Goal: Task Accomplishment & Management: Complete application form

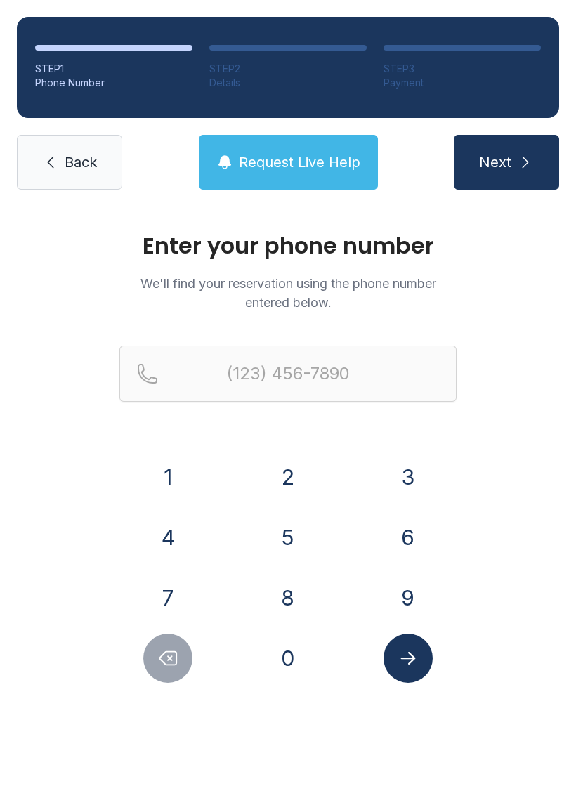
click at [188, 531] on button "4" at bounding box center [167, 537] width 49 height 49
click at [403, 532] on button "6" at bounding box center [408, 537] width 49 height 49
click at [396, 592] on button "9" at bounding box center [408, 597] width 49 height 49
click at [409, 542] on button "6" at bounding box center [408, 537] width 49 height 49
click at [290, 488] on button "2" at bounding box center [288, 477] width 49 height 49
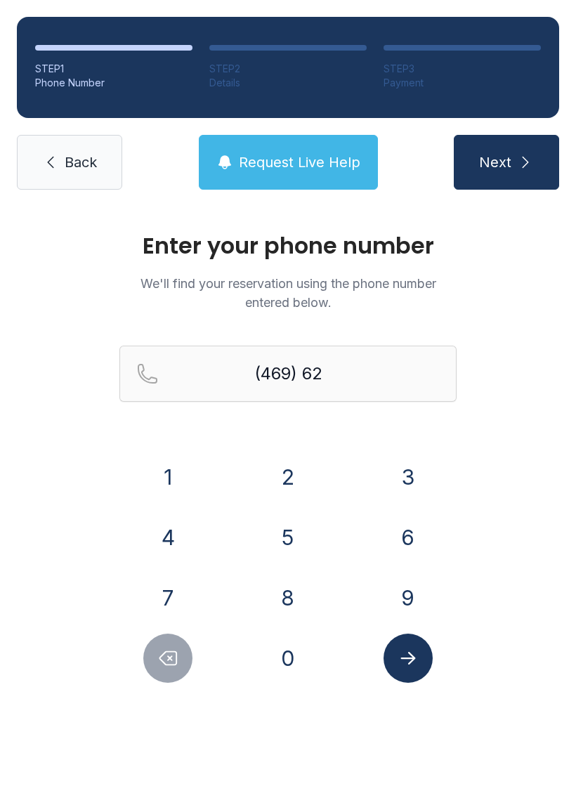
click at [389, 474] on button "3" at bounding box center [408, 477] width 49 height 49
click at [391, 533] on button "6" at bounding box center [408, 537] width 49 height 49
click at [400, 491] on button "3" at bounding box center [408, 477] width 49 height 49
click at [408, 538] on button "6" at bounding box center [408, 537] width 49 height 49
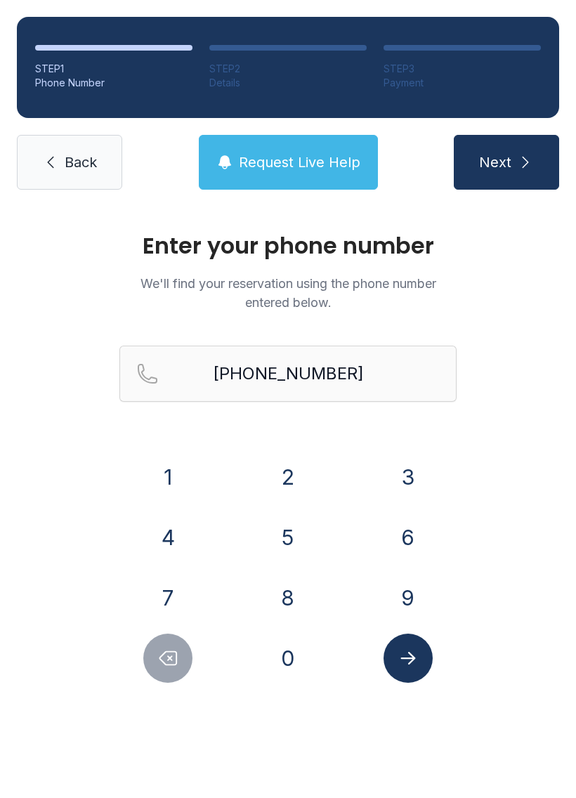
click at [414, 670] on button "Submit lookup form" at bounding box center [408, 658] width 49 height 49
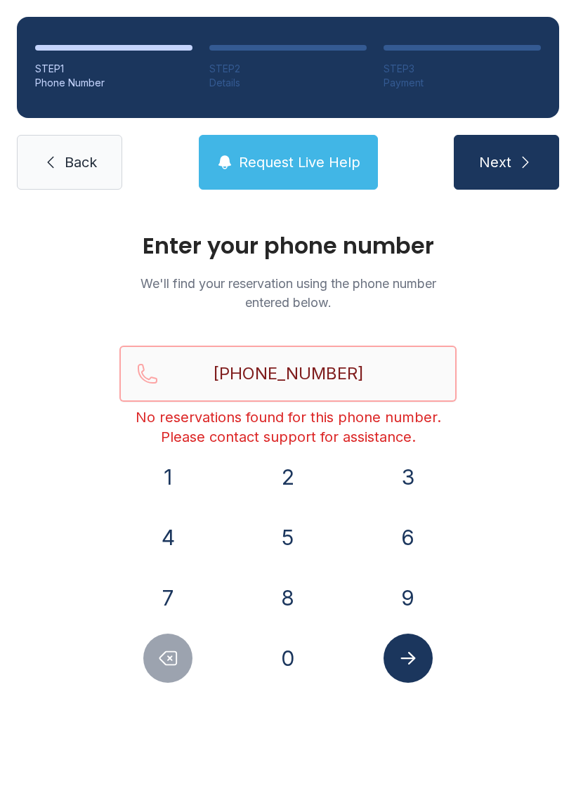
click at [197, 398] on input "[PHONE_NUMBER]" at bounding box center [287, 374] width 337 height 56
click at [303, 161] on span "Request Live Help" at bounding box center [300, 162] width 122 height 20
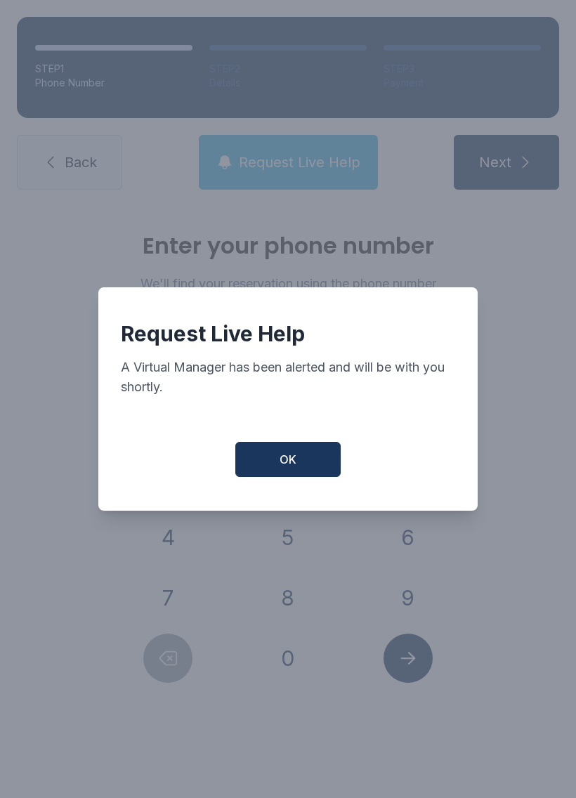
click at [298, 468] on button "OK" at bounding box center [287, 459] width 105 height 35
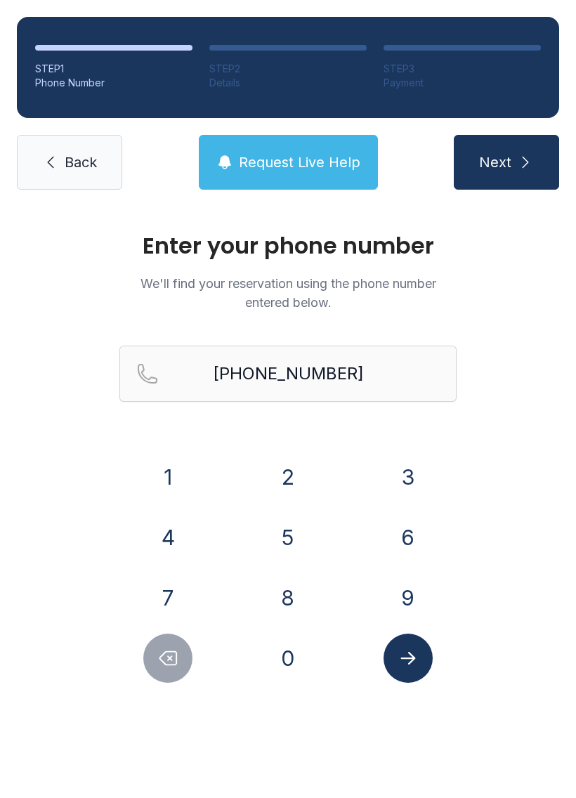
click at [174, 649] on icon "Delete number" at bounding box center [167, 658] width 21 height 21
click at [173, 649] on icon "Delete number" at bounding box center [167, 658] width 21 height 21
click at [179, 656] on button "Delete number" at bounding box center [167, 658] width 49 height 49
click at [179, 655] on button "Delete number" at bounding box center [167, 658] width 49 height 49
click at [167, 642] on button "Delete number" at bounding box center [167, 658] width 49 height 49
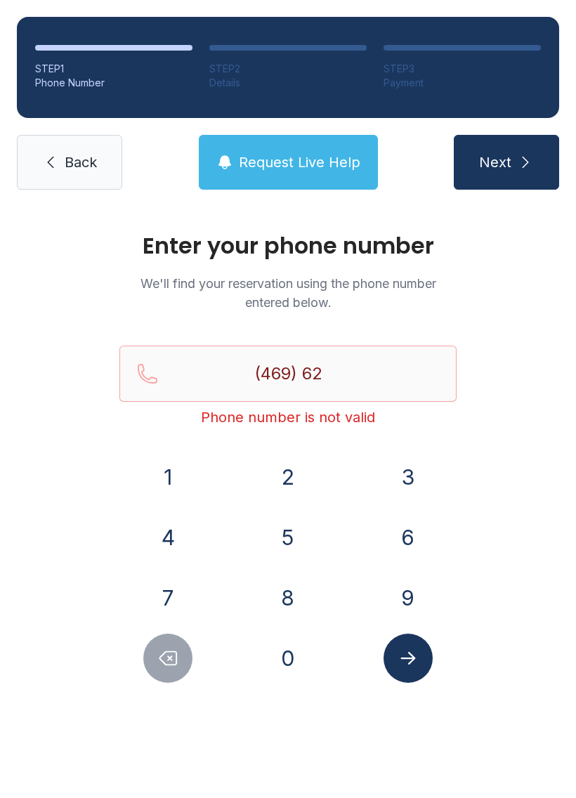
click at [166, 642] on button "Delete number" at bounding box center [167, 658] width 49 height 49
click at [162, 654] on icon "Delete number" at bounding box center [167, 658] width 21 height 21
click at [155, 661] on button "Delete number" at bounding box center [167, 658] width 49 height 49
type input "(4"
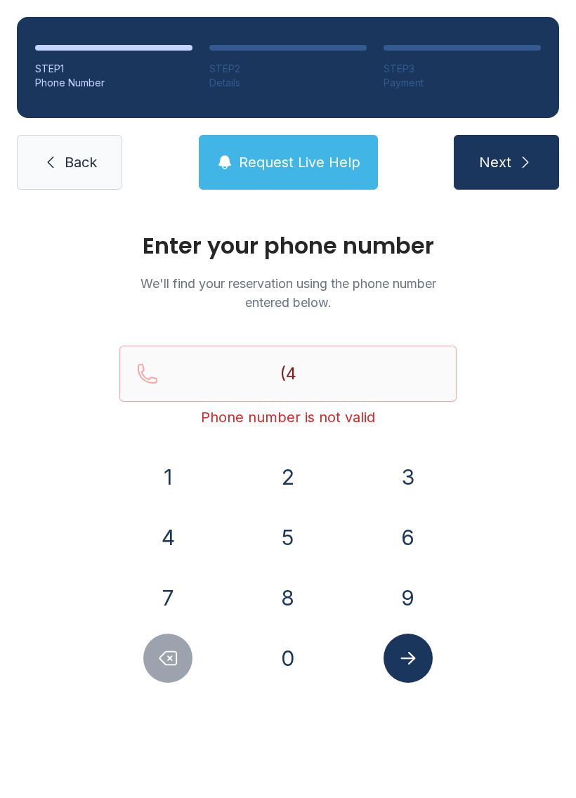
click at [155, 661] on button "Delete number" at bounding box center [167, 658] width 49 height 49
click at [170, 642] on button "Delete number" at bounding box center [167, 658] width 49 height 49
click at [169, 642] on button "Delete number" at bounding box center [167, 658] width 49 height 49
click at [191, 533] on button "4" at bounding box center [167, 537] width 49 height 49
click at [405, 536] on button "6" at bounding box center [408, 537] width 49 height 49
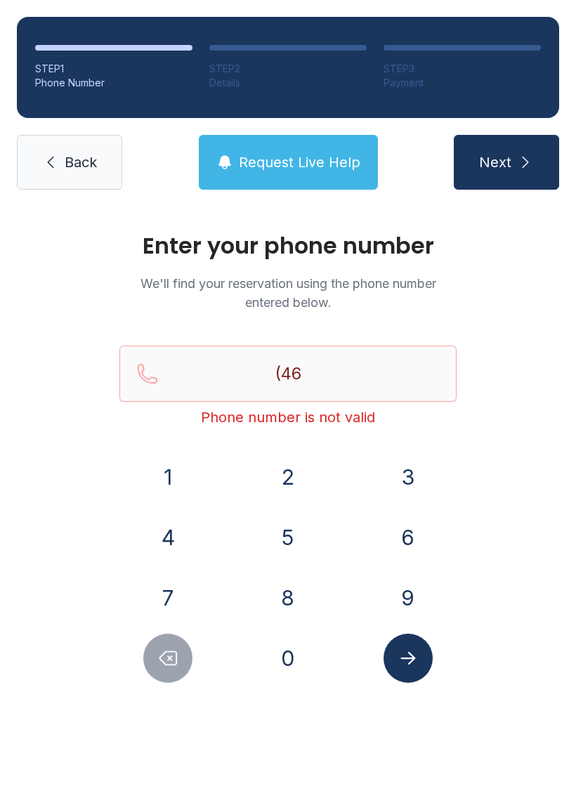
click at [408, 598] on button "9" at bounding box center [408, 597] width 49 height 49
click at [400, 546] on button "6" at bounding box center [408, 537] width 49 height 49
click at [298, 499] on button "2" at bounding box center [288, 477] width 49 height 49
click at [408, 498] on button "3" at bounding box center [408, 477] width 49 height 49
click at [413, 554] on button "6" at bounding box center [408, 537] width 49 height 49
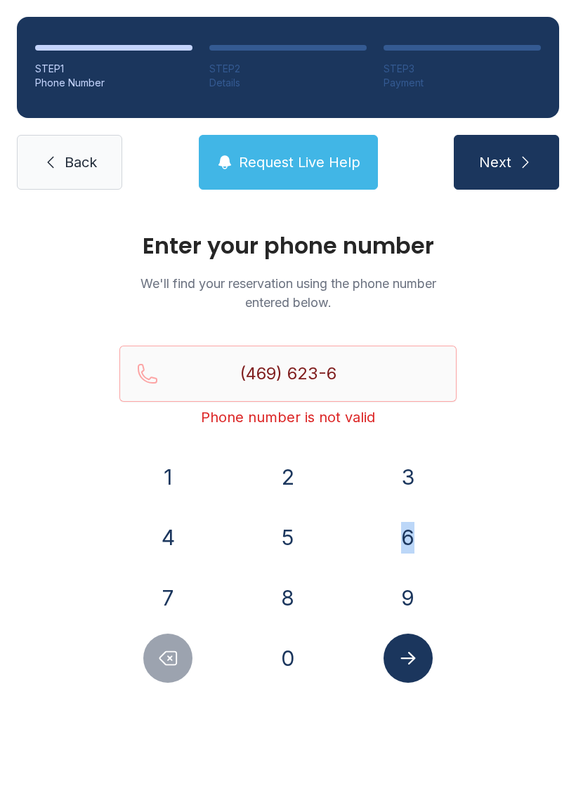
click at [420, 547] on button "6" at bounding box center [408, 537] width 49 height 49
click at [493, 542] on div "Enter your phone number We'll find your reservation using the phone number ente…" at bounding box center [288, 473] width 576 height 533
click at [410, 487] on button "3" at bounding box center [408, 477] width 49 height 49
click at [407, 549] on button "6" at bounding box center [408, 537] width 49 height 49
click at [415, 665] on icon "Submit lookup form" at bounding box center [408, 658] width 21 height 21
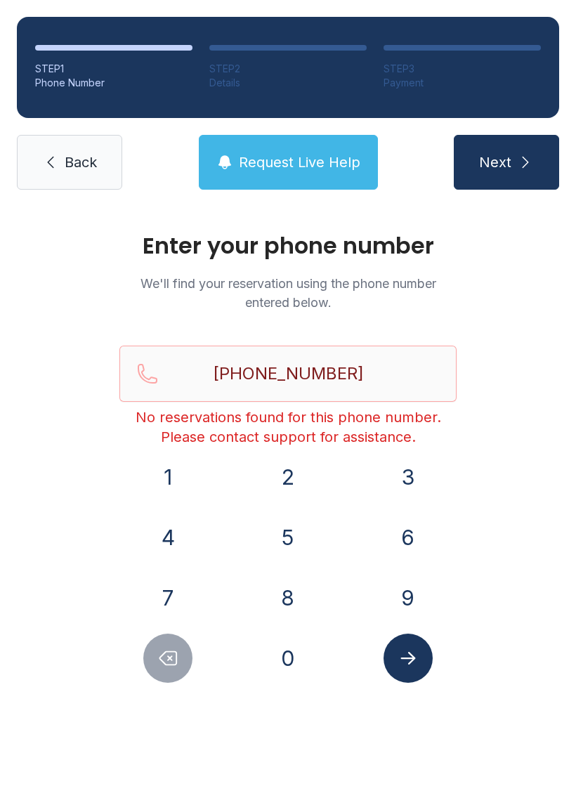
click at [315, 161] on span "Request Live Help" at bounding box center [300, 162] width 122 height 20
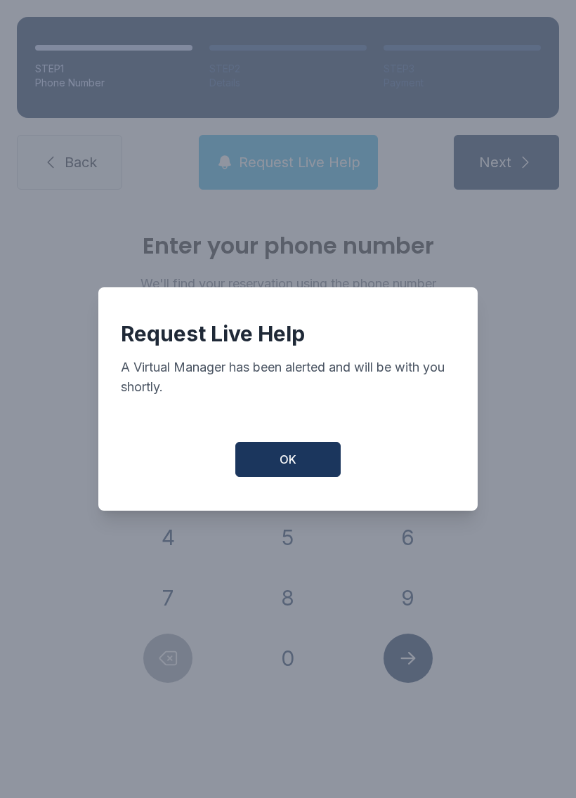
click at [307, 469] on button "OK" at bounding box center [287, 459] width 105 height 35
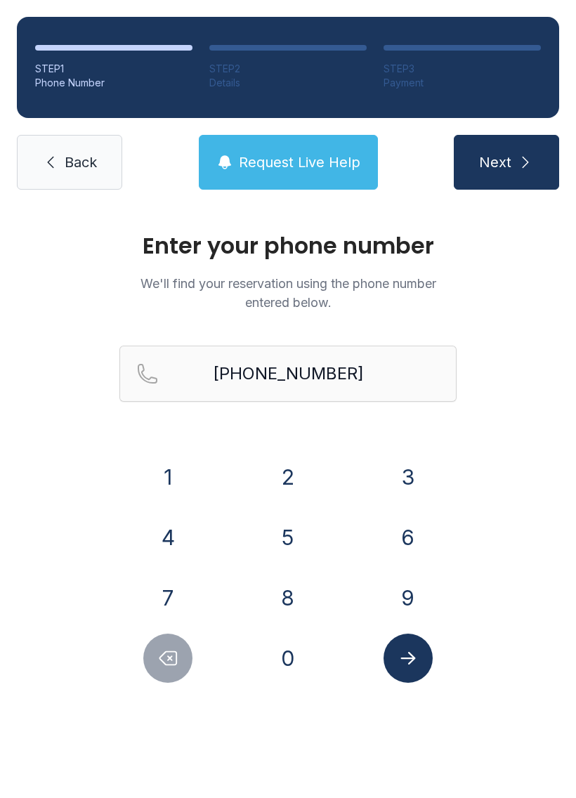
click at [177, 664] on icon "Delete number" at bounding box center [168, 658] width 17 height 13
click at [177, 663] on icon "Delete number" at bounding box center [168, 658] width 17 height 13
click at [176, 648] on icon "Delete number" at bounding box center [167, 658] width 21 height 21
click at [175, 648] on icon "Delete number" at bounding box center [167, 658] width 21 height 21
click at [180, 644] on button "Delete number" at bounding box center [167, 658] width 49 height 49
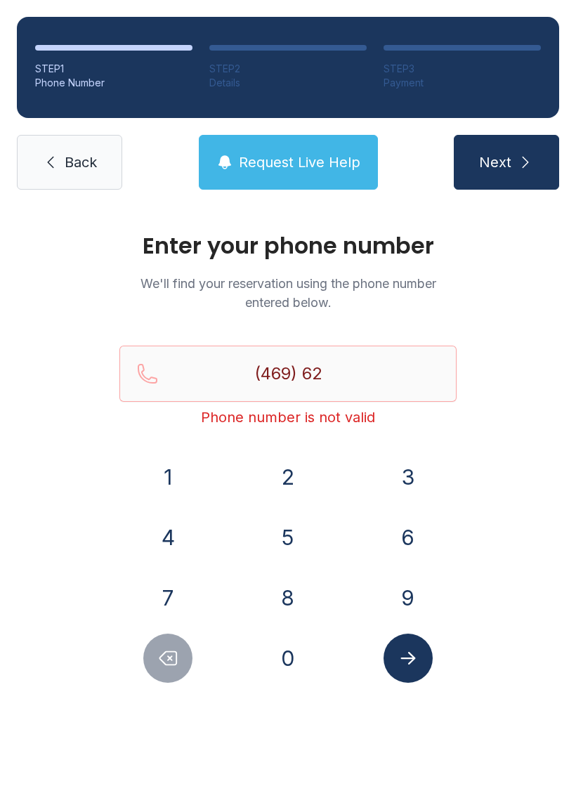
click at [180, 644] on button "Delete number" at bounding box center [167, 658] width 49 height 49
click at [168, 654] on icon "Delete number" at bounding box center [167, 658] width 21 height 21
click at [167, 654] on icon "Delete number" at bounding box center [167, 658] width 21 height 21
click at [171, 647] on button "Delete number" at bounding box center [167, 658] width 49 height 49
type input "(4"
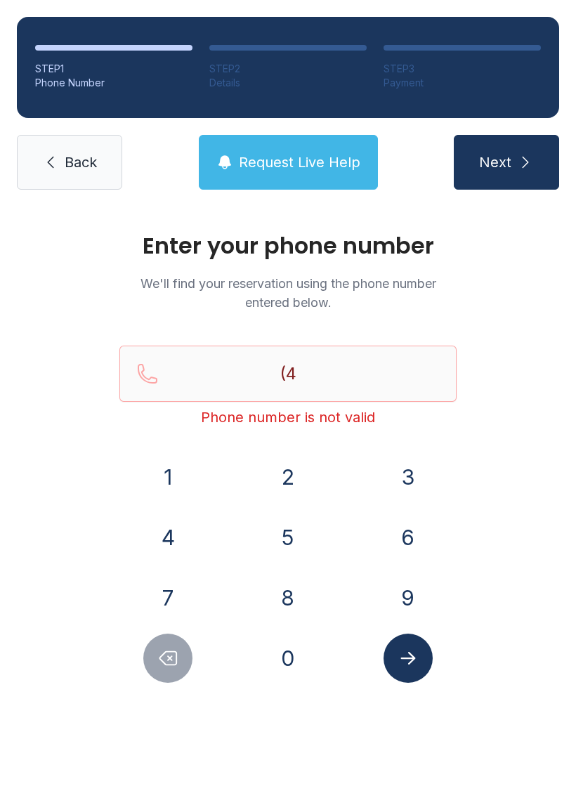
click at [171, 647] on button "Delete number" at bounding box center [167, 658] width 49 height 49
click at [164, 647] on button "Delete number" at bounding box center [167, 658] width 49 height 49
click at [163, 647] on button "Delete number" at bounding box center [167, 658] width 49 height 49
click at [169, 639] on button "Delete number" at bounding box center [167, 658] width 49 height 49
click at [102, 160] on link "Back" at bounding box center [69, 162] width 105 height 55
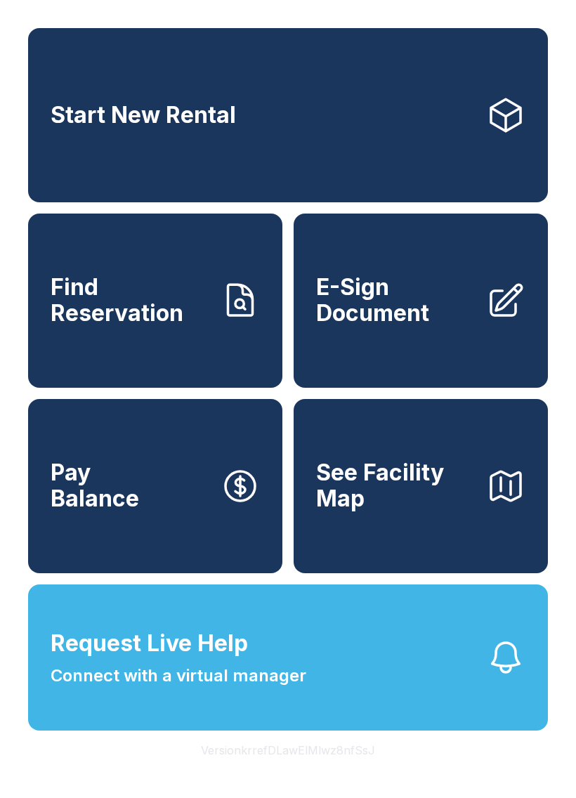
click at [451, 311] on span "E-Sign Document" at bounding box center [395, 300] width 159 height 51
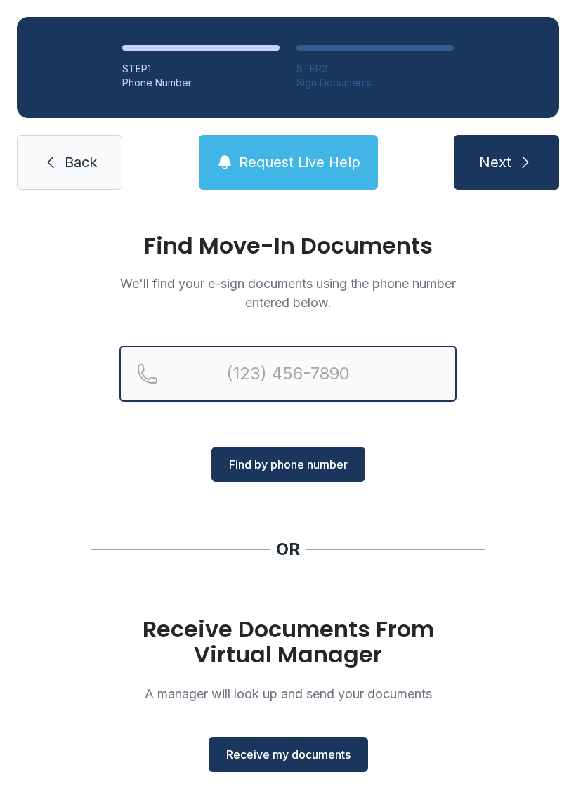
click at [318, 368] on input "Reservation phone number" at bounding box center [287, 374] width 337 height 56
type input "[PHONE_NUMBER]"
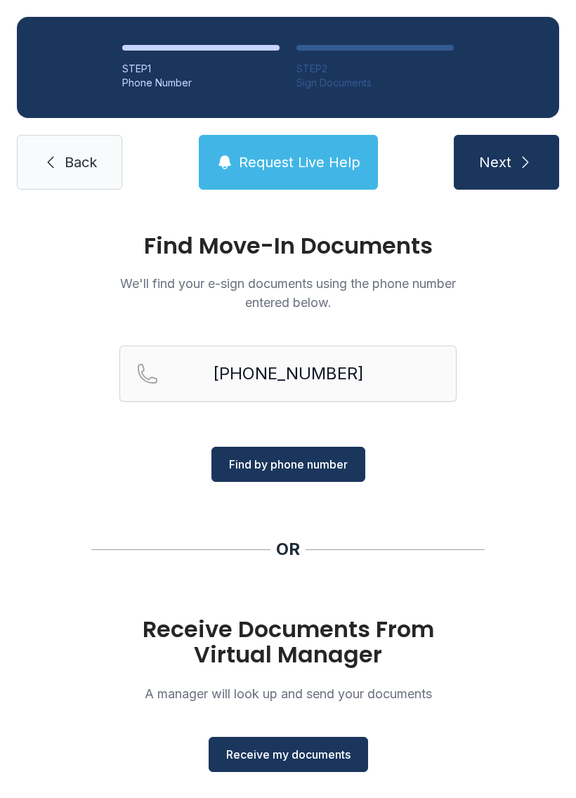
click at [317, 470] on span "Find by phone number" at bounding box center [288, 464] width 119 height 17
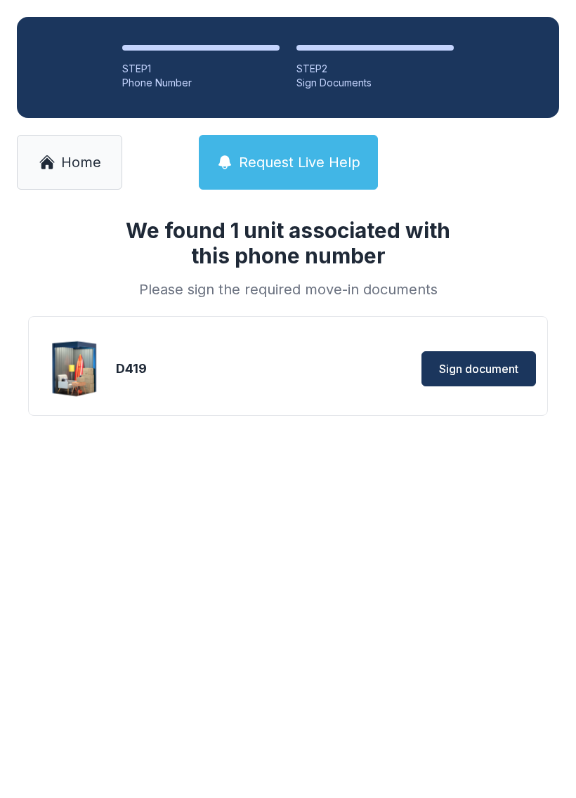
click at [486, 367] on span "Sign document" at bounding box center [478, 369] width 79 height 17
